Goal: Task Accomplishment & Management: Use online tool/utility

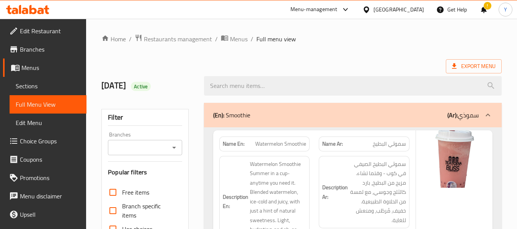
scroll to position [170, 0]
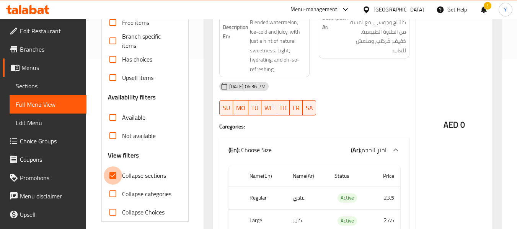
click at [112, 180] on input "Collapse sections" at bounding box center [113, 175] width 18 height 18
checkbox input "false"
click at [395, 61] on div "Description Ar: سموثي البطيخ الصيفي في كوب - وقتما تشاء. مزيج من البطيخ، بارد ك…" at bounding box center [364, 32] width 100 height 101
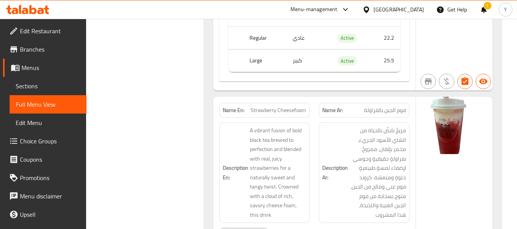
scroll to position [5568, 0]
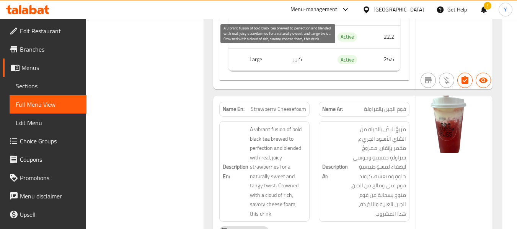
click at [306, 137] on span "A vibrant fusion of bold black tea brewed to perfection and blended with real, …" at bounding box center [278, 172] width 57 height 94
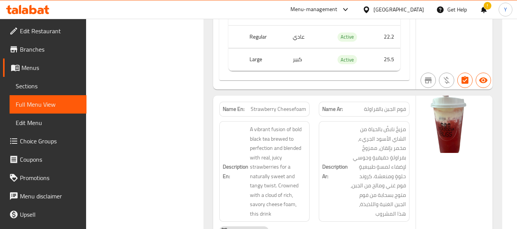
copy span "Strawberry Cheesefoam"
